Goal: Task Accomplishment & Management: Complete application form

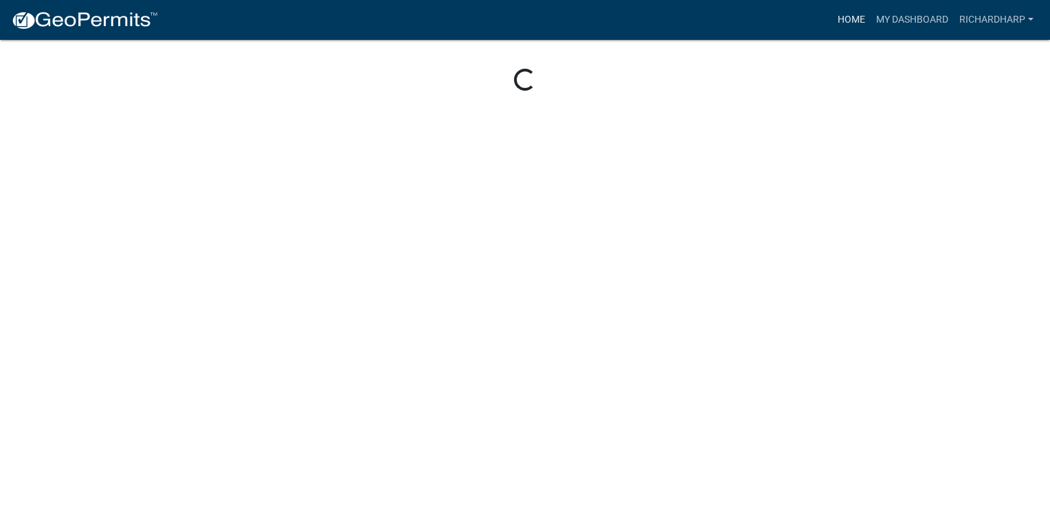
click at [862, 21] on link "Home" at bounding box center [851, 20] width 38 height 26
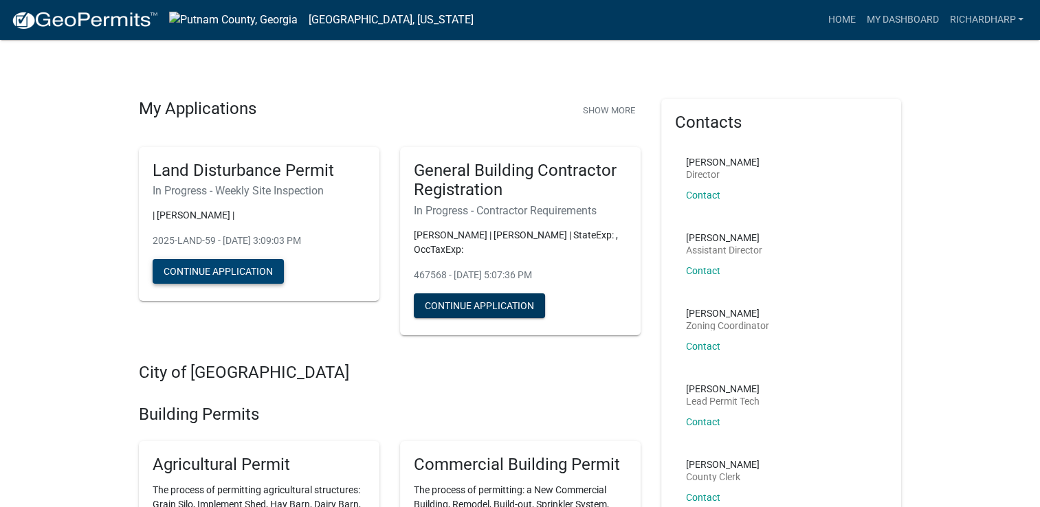
click at [237, 269] on button "Continue Application" at bounding box center [218, 271] width 131 height 25
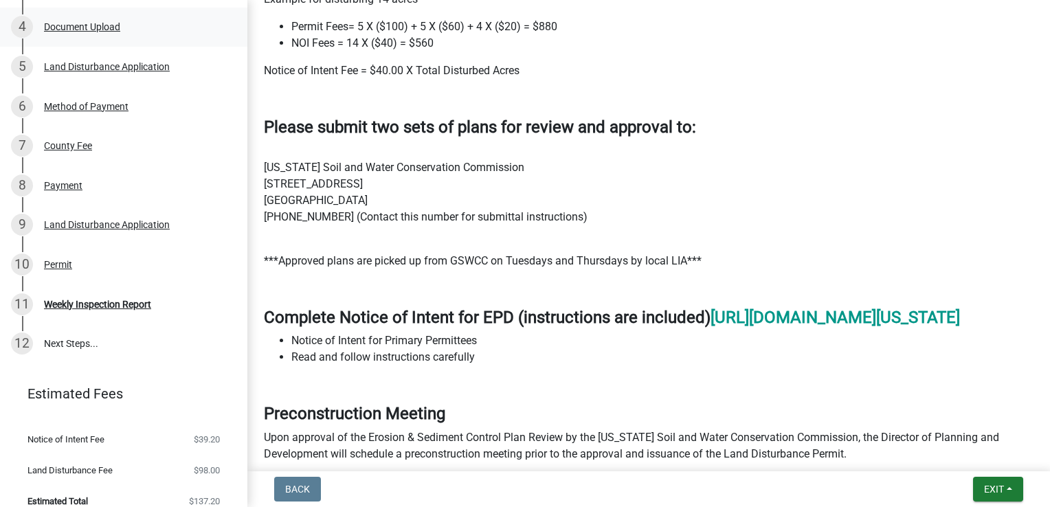
scroll to position [358, 0]
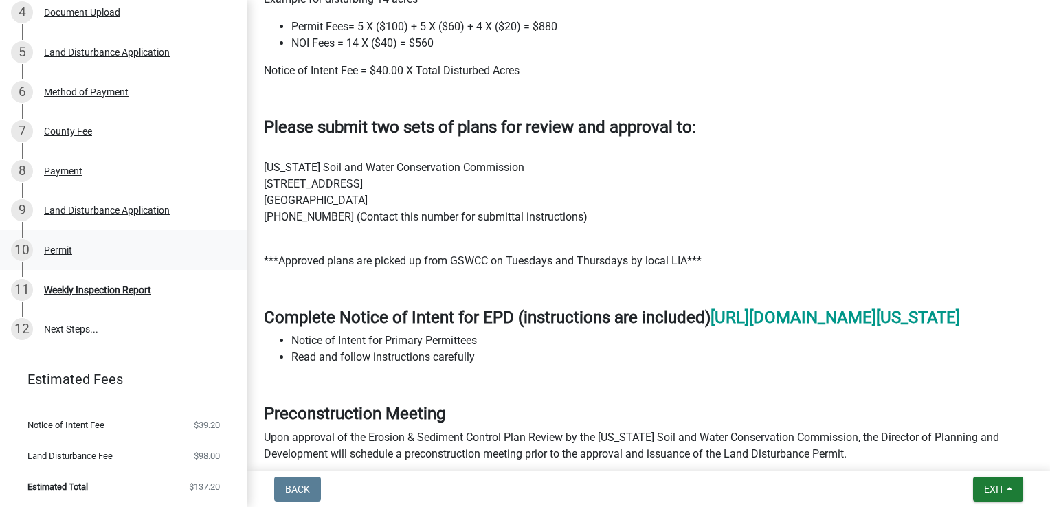
click at [61, 249] on div "Permit" at bounding box center [58, 250] width 28 height 10
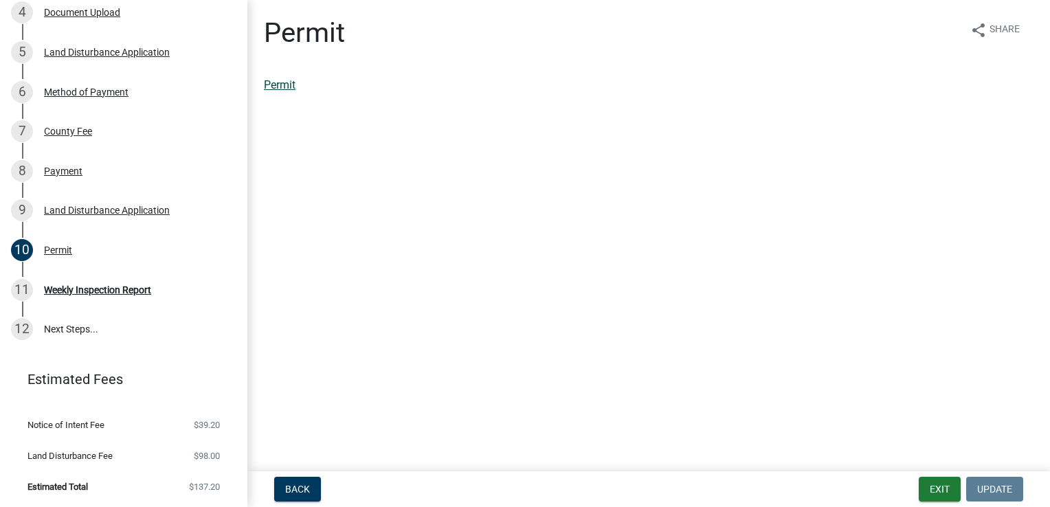
click at [278, 87] on link "Permit" at bounding box center [280, 84] width 32 height 13
click at [131, 282] on div "11 Weekly Inspection Report" at bounding box center [118, 290] width 214 height 22
click at [135, 288] on div "Weekly Inspection Report" at bounding box center [97, 290] width 107 height 10
click at [142, 290] on div "Weekly Inspection Report" at bounding box center [97, 290] width 107 height 10
click at [18, 284] on div "11" at bounding box center [22, 290] width 22 height 22
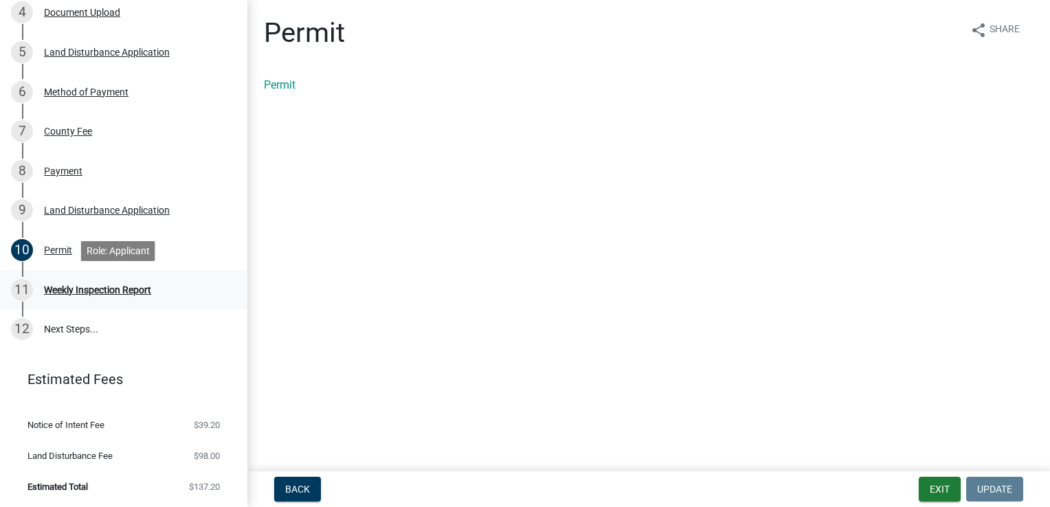
click at [51, 294] on div "Weekly Inspection Report" at bounding box center [97, 290] width 107 height 10
click at [52, 294] on div "Weekly Inspection Report" at bounding box center [97, 290] width 107 height 10
drag, startPoint x: 52, startPoint y: 294, endPoint x: 137, endPoint y: 314, distance: 88.2
click at [137, 314] on link "12 Next Steps..." at bounding box center [123, 329] width 247 height 40
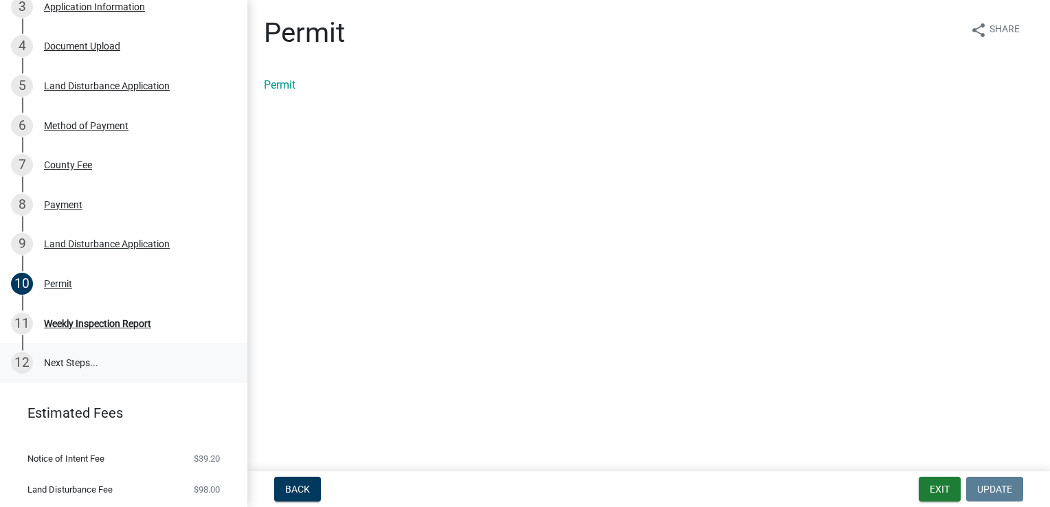
scroll to position [358, 0]
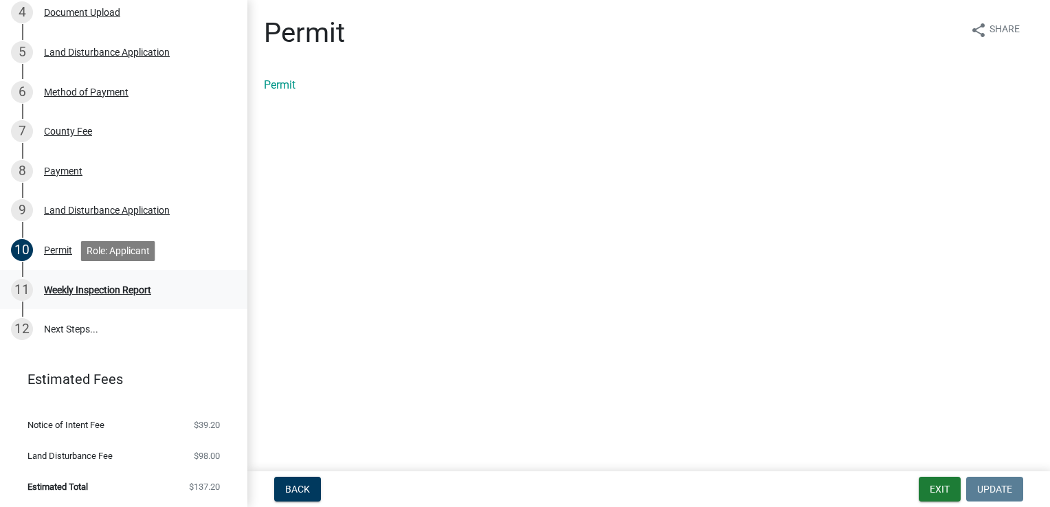
click at [137, 290] on div "Weekly Inspection Report" at bounding box center [97, 290] width 107 height 10
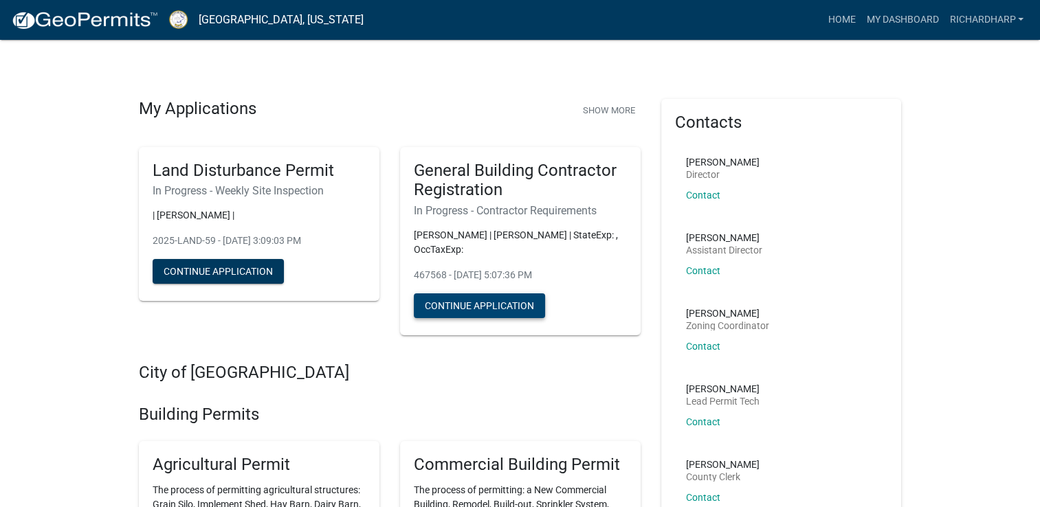
click at [527, 304] on button "Continue Application" at bounding box center [479, 305] width 131 height 25
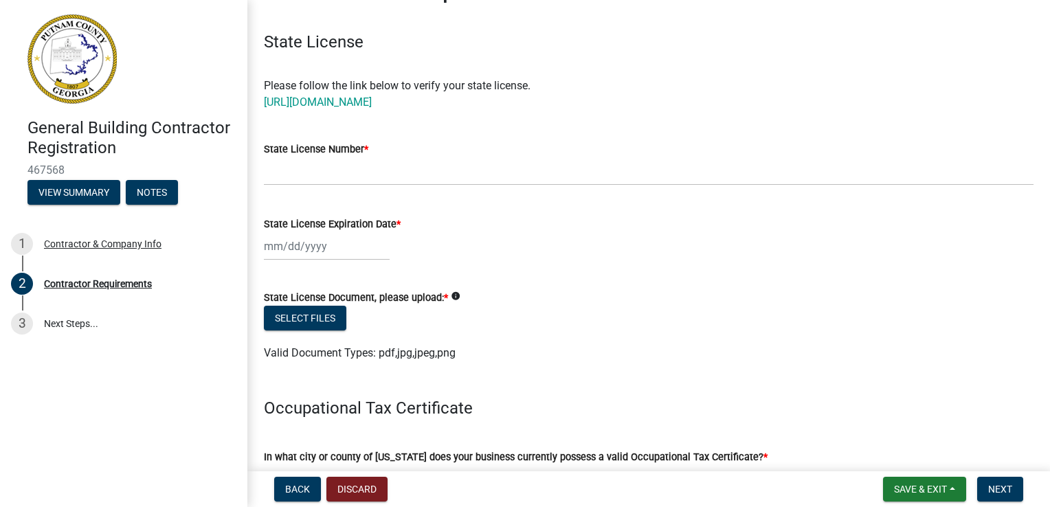
scroll to position [69, 0]
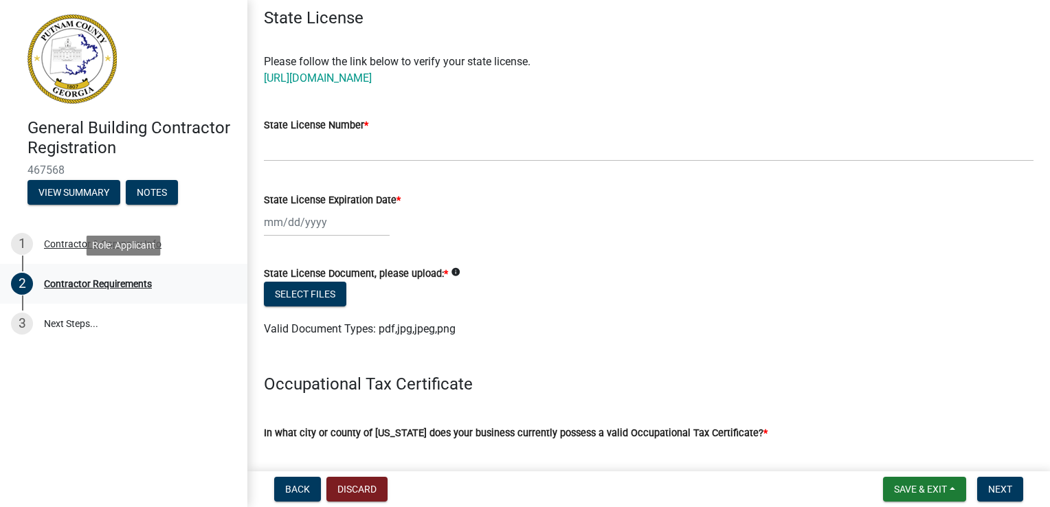
click at [63, 288] on div "Contractor Requirements" at bounding box center [98, 284] width 108 height 10
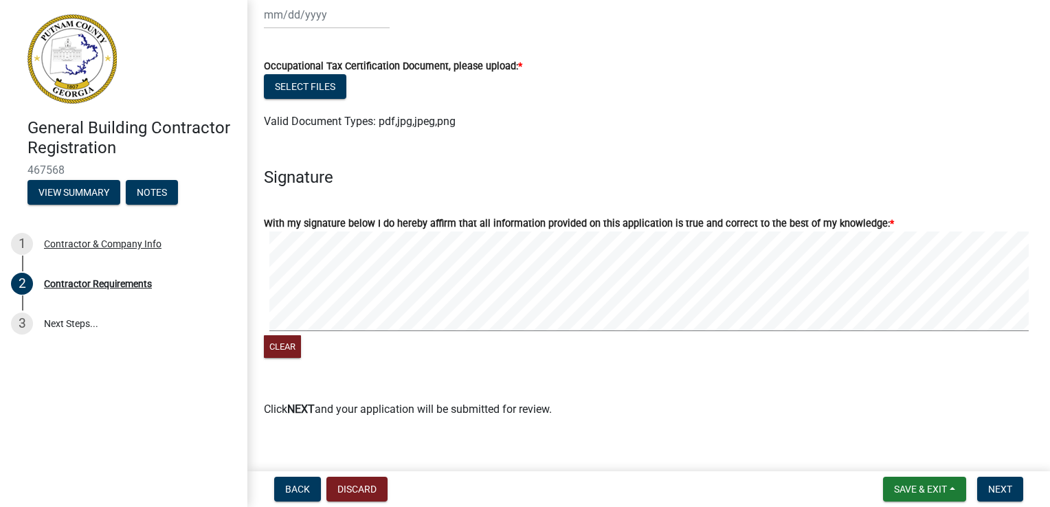
scroll to position [600, 0]
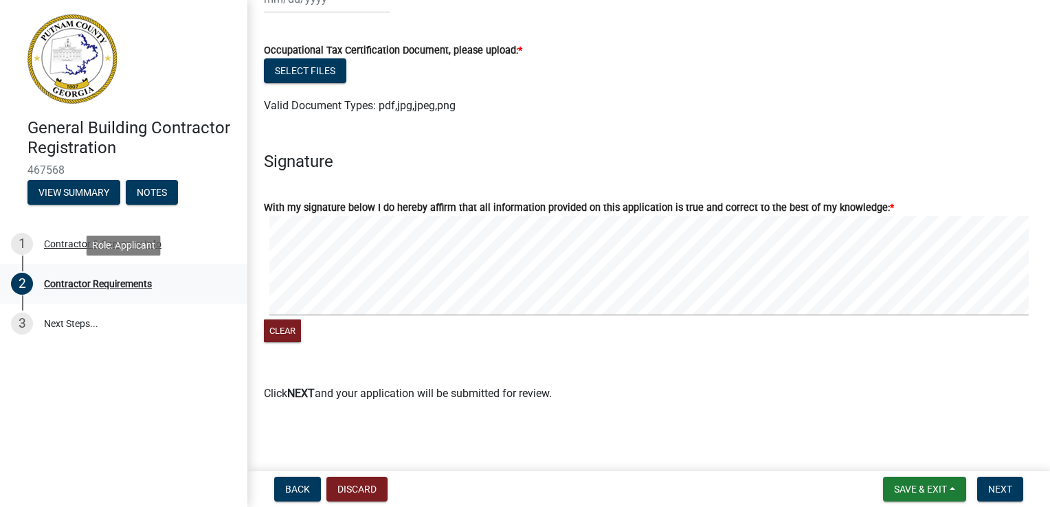
click at [117, 284] on div "Contractor Requirements" at bounding box center [98, 284] width 108 height 10
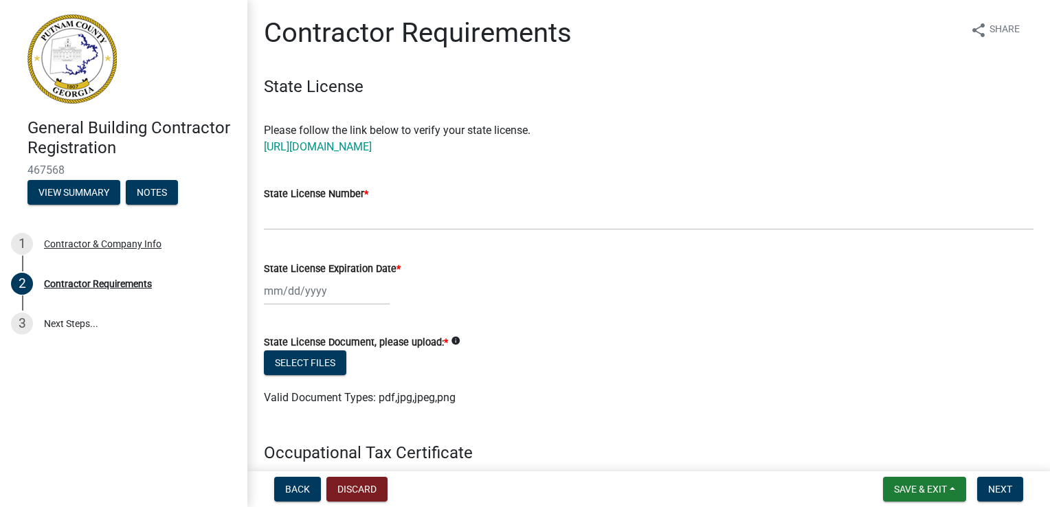
scroll to position [0, 0]
click at [372, 150] on link "https://verify.sos.ga.gov/verification/" at bounding box center [318, 146] width 108 height 13
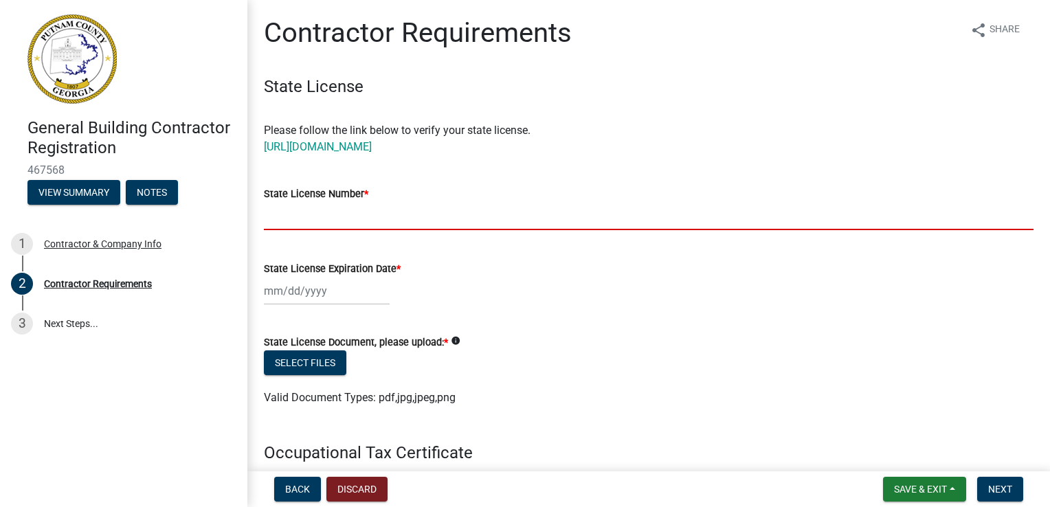
click at [335, 205] on input "State License Number *" at bounding box center [649, 216] width 770 height 28
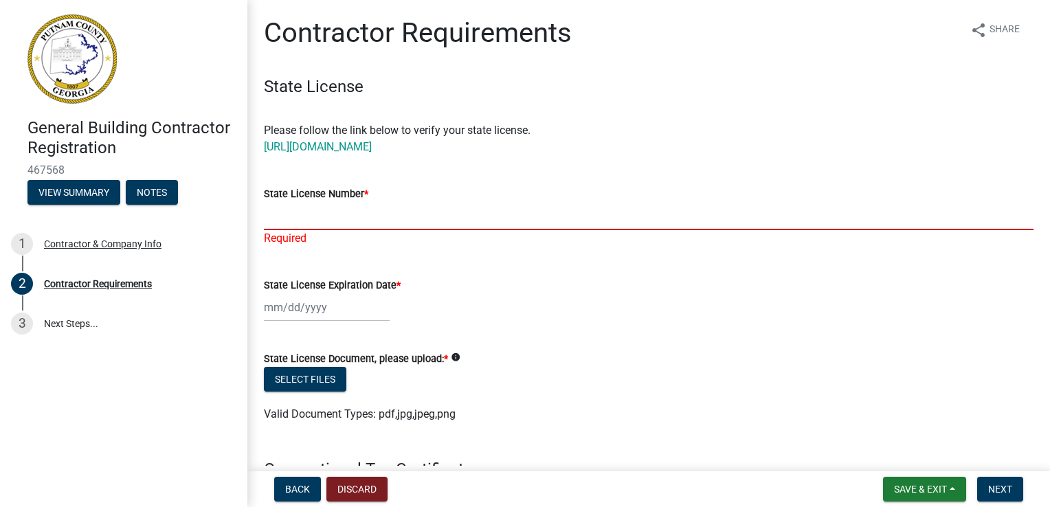
paste input "RBI003708"
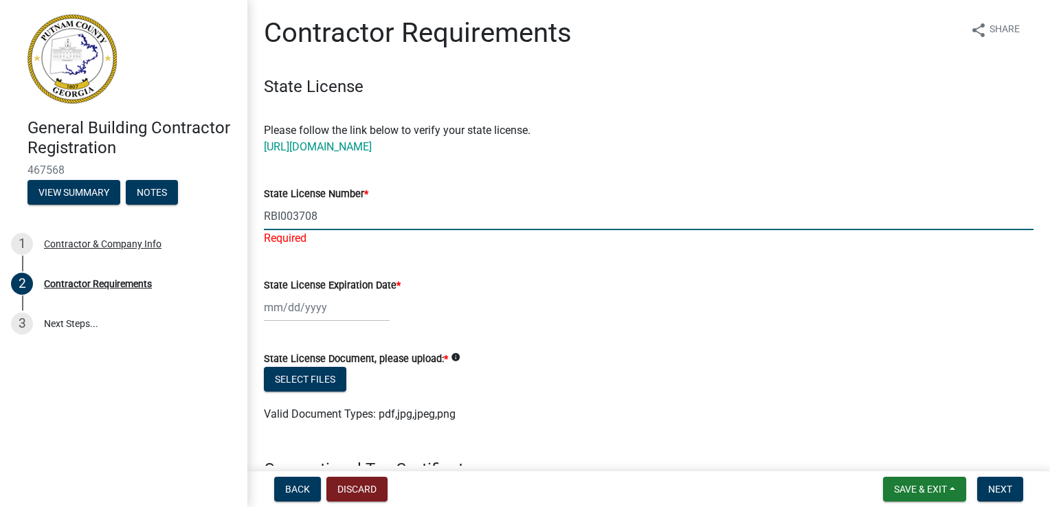
type input "RBI003708"
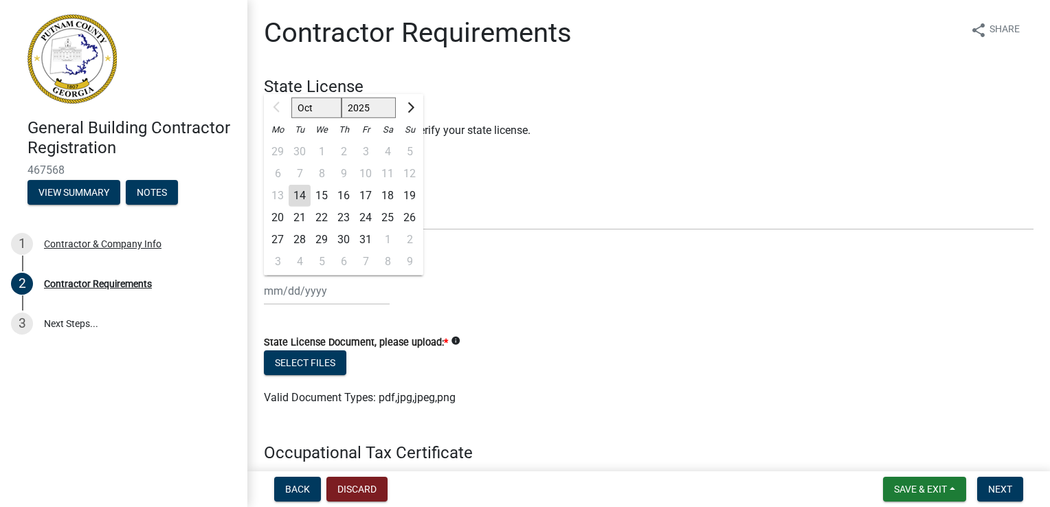
click at [330, 312] on wm-data-entity-input "State License Expiration Date * Oct Nov Dec 2025 2026 2027 2028 2029 2030 2031 …" at bounding box center [649, 279] width 770 height 76
click at [324, 107] on select "Oct Nov Dec" at bounding box center [316, 108] width 50 height 21
click at [393, 102] on select "2025 2026 2027 2028 2029 2030 2031 2032 2033 2034 2035 2036 2037 2038 2039 2040…" at bounding box center [369, 108] width 55 height 21
select select "2026"
click at [342, 98] on select "2025 2026 2027 2028 2029 2030 2031 2032 2033 2034 2035 2036 2037 2038 2039 2040…" at bounding box center [369, 108] width 55 height 21
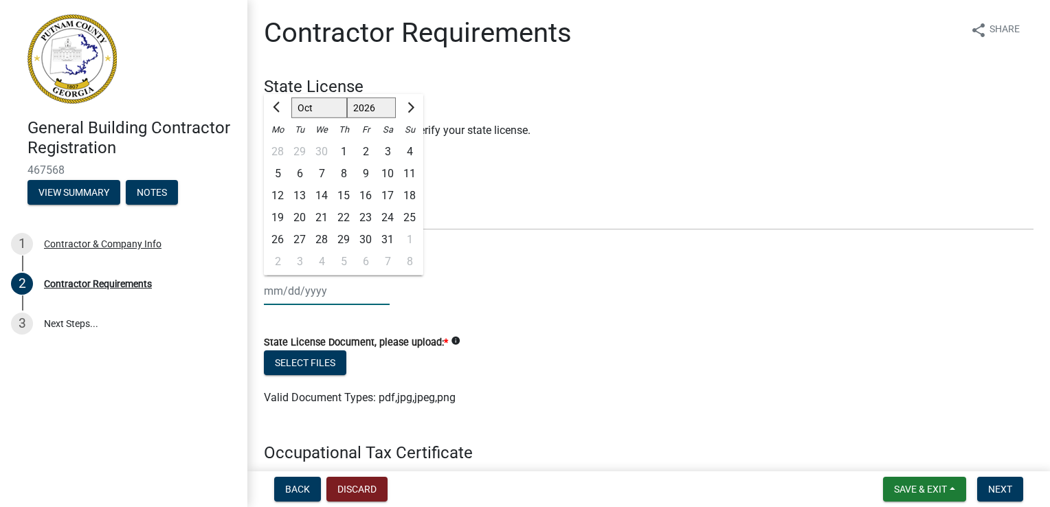
click at [309, 105] on select "Jan Feb Mar Apr May Jun Jul Aug Sep Oct Nov Dec" at bounding box center [319, 108] width 56 height 21
select select "6"
click at [291, 98] on select "Jan Feb Mar Apr May Jun Jul Aug Sep Oct Nov Dec" at bounding box center [319, 108] width 56 height 21
click at [298, 238] on div "30" at bounding box center [300, 239] width 22 height 22
type input "06/30/2026"
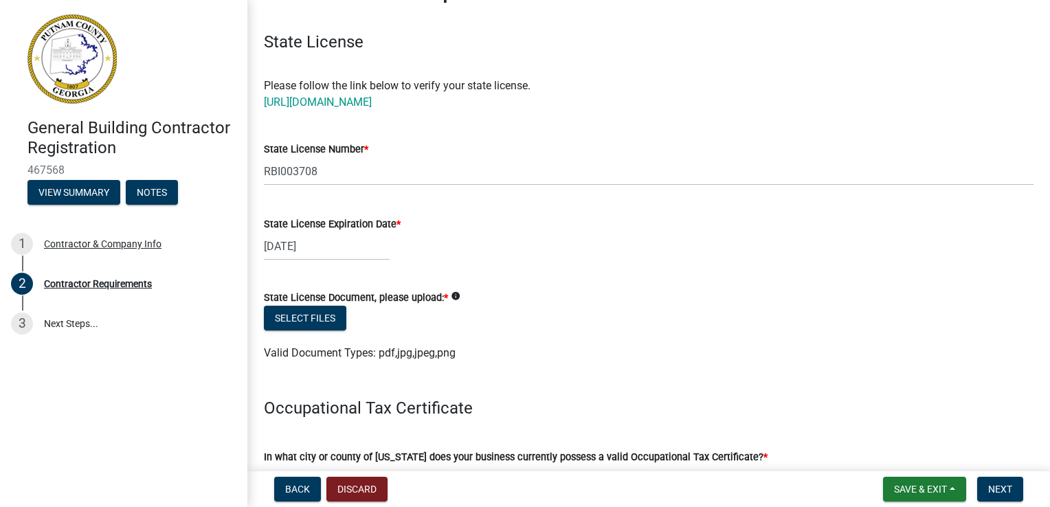
scroll to position [69, 0]
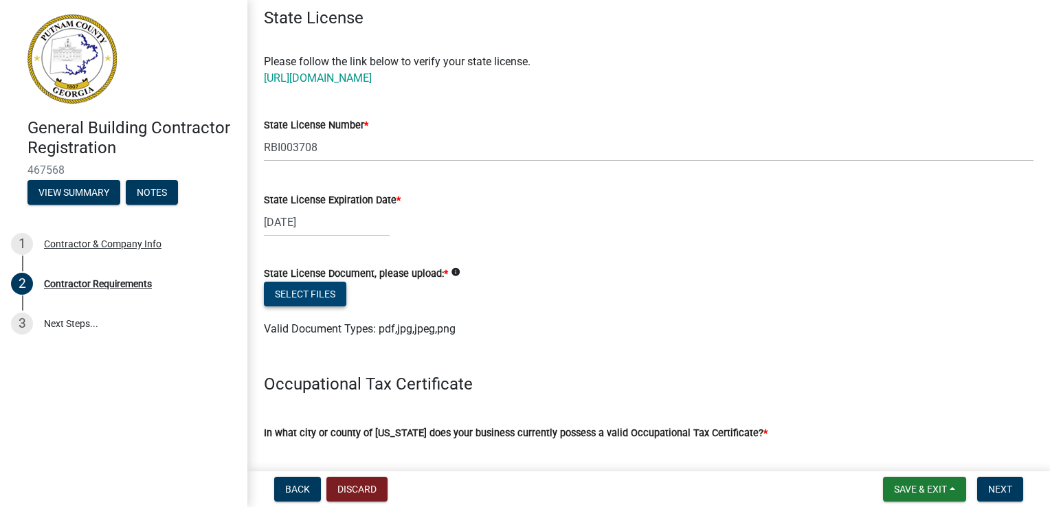
click at [280, 288] on button "Select files" at bounding box center [305, 294] width 82 height 25
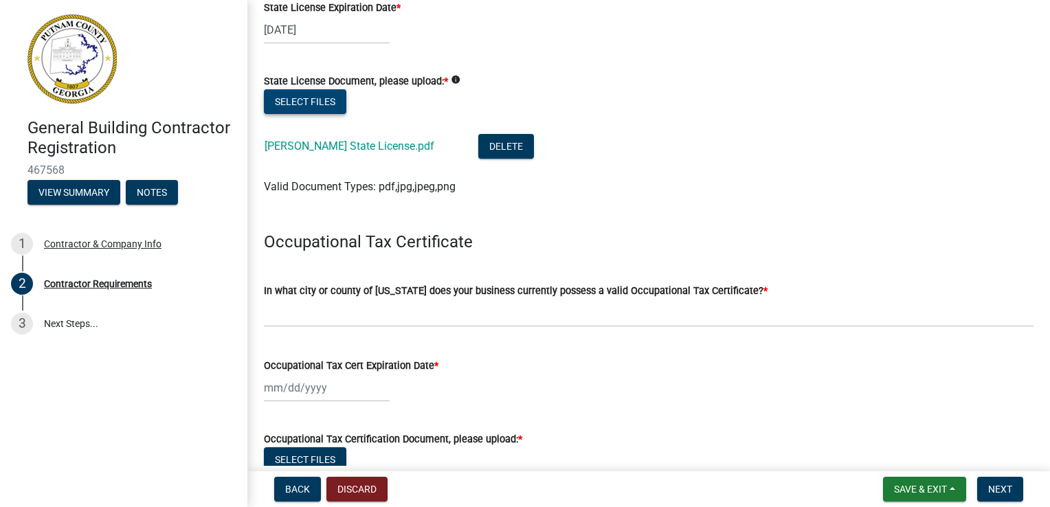
scroll to position [275, 0]
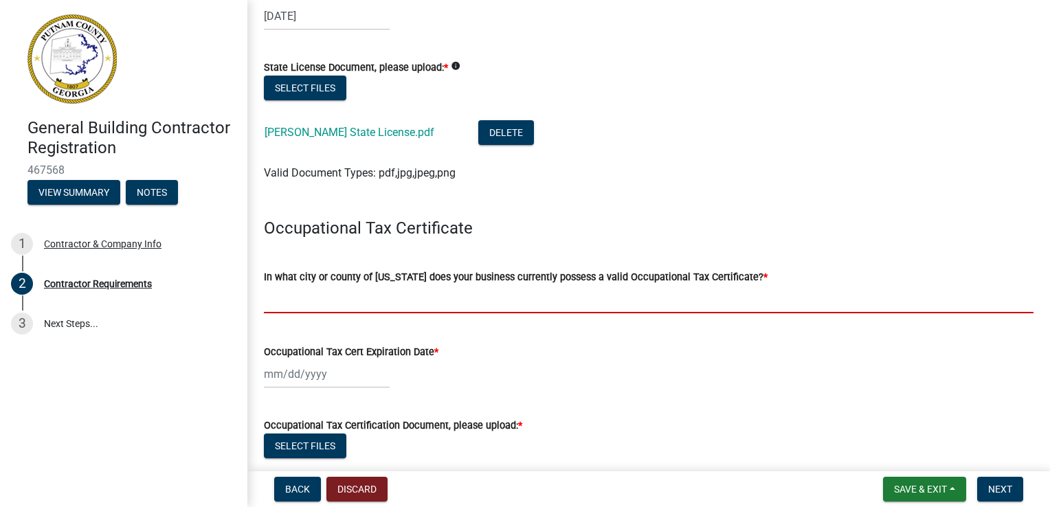
click at [305, 297] on input "In what city or county of Georgia does your business currently possess a valid …" at bounding box center [649, 299] width 770 height 28
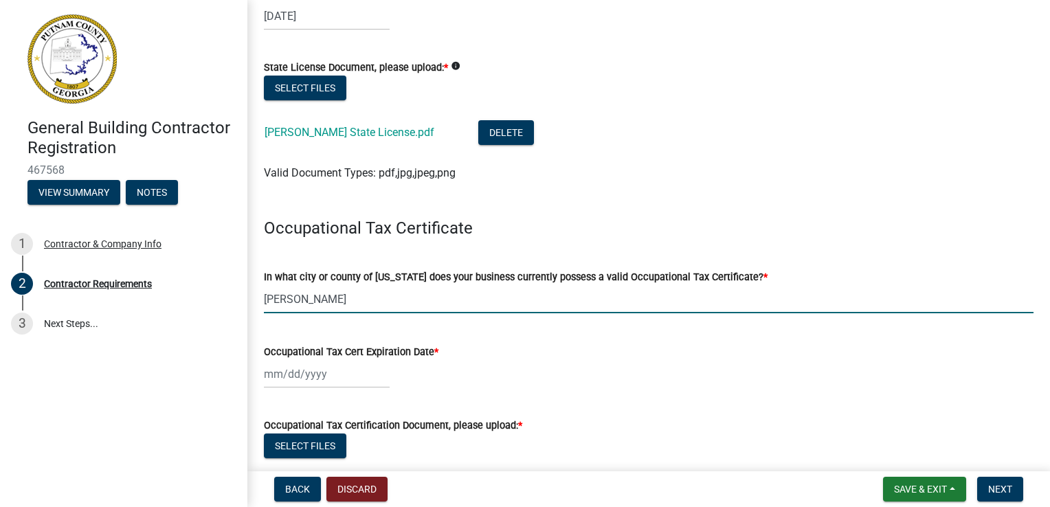
scroll to position [412, 0]
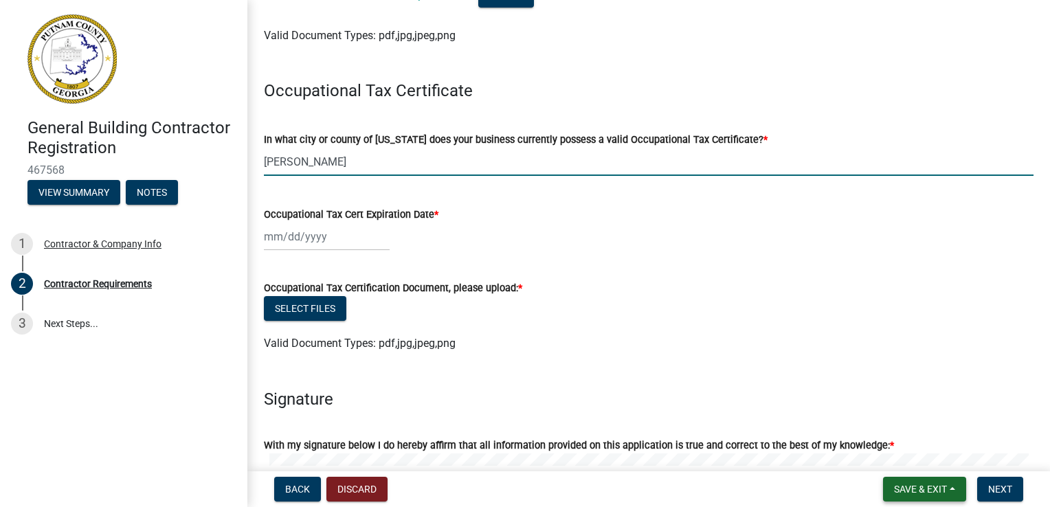
type input "Bogart"
click at [928, 491] on span "Save & Exit" at bounding box center [920, 489] width 53 height 11
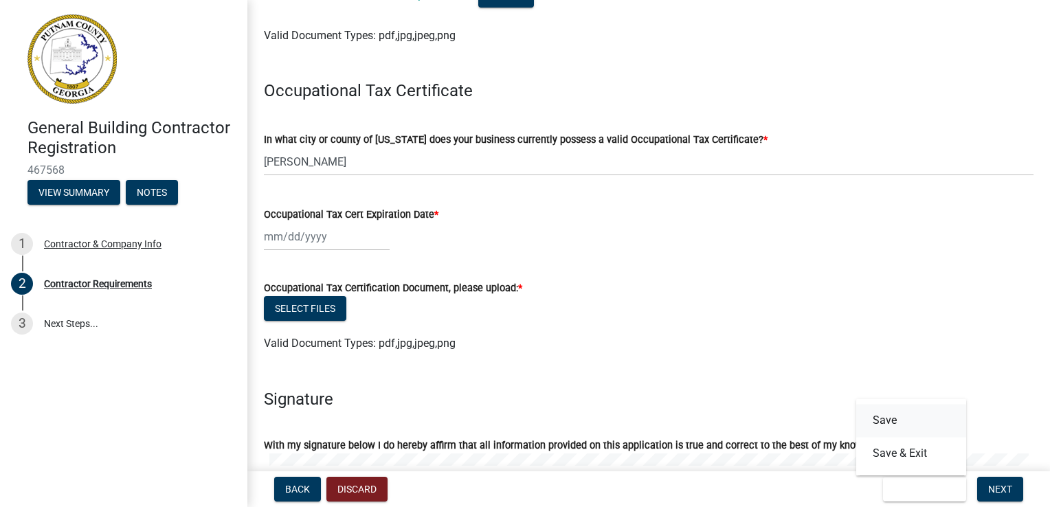
click at [891, 419] on button "Save" at bounding box center [911, 420] width 110 height 33
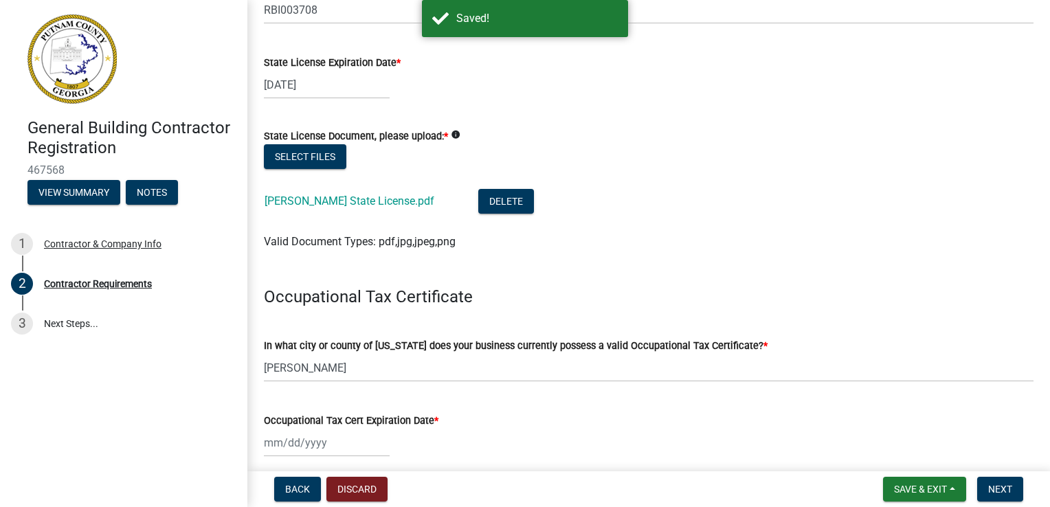
scroll to position [275, 0]
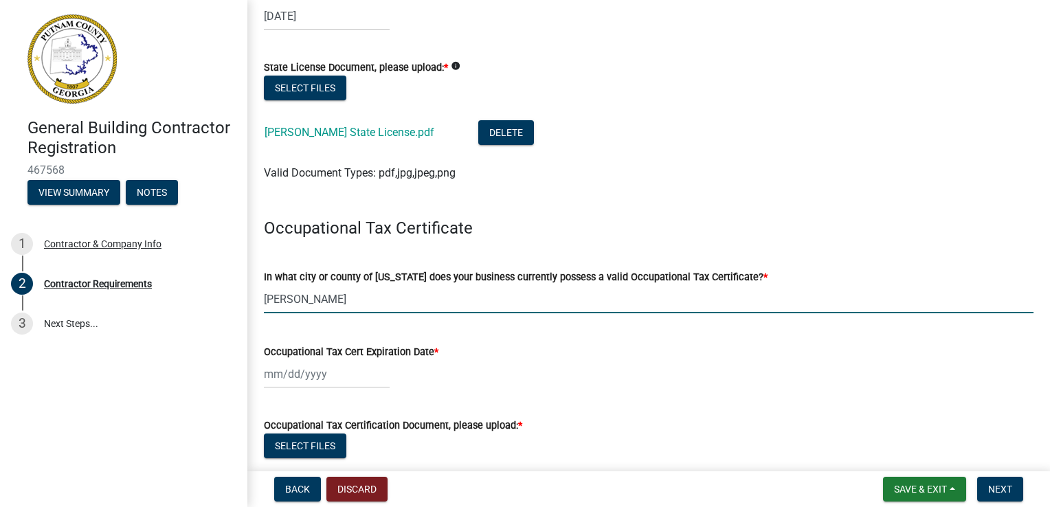
drag, startPoint x: 295, startPoint y: 304, endPoint x: 272, endPoint y: 301, distance: 23.5
click at [272, 301] on input "Bogart" at bounding box center [649, 299] width 770 height 28
type input "Barrow"
click at [318, 380] on div at bounding box center [327, 374] width 126 height 28
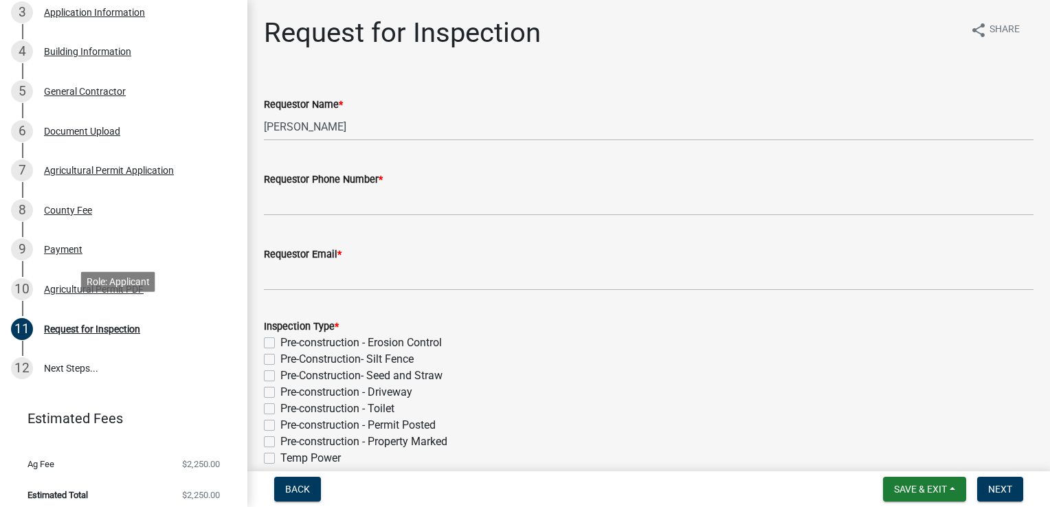
scroll to position [327, 0]
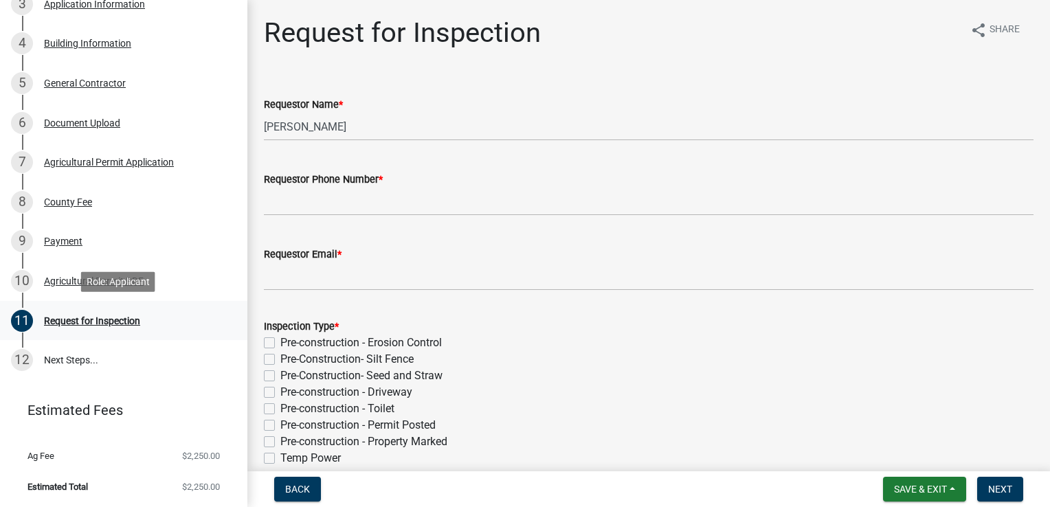
click at [89, 320] on div "Request for Inspection" at bounding box center [92, 321] width 96 height 10
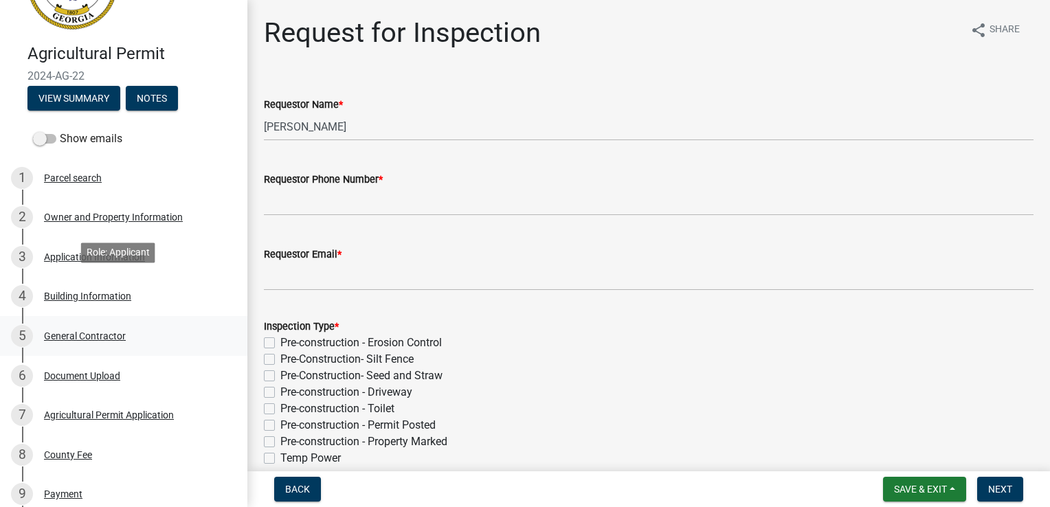
scroll to position [52, 0]
